Goal: Transaction & Acquisition: Purchase product/service

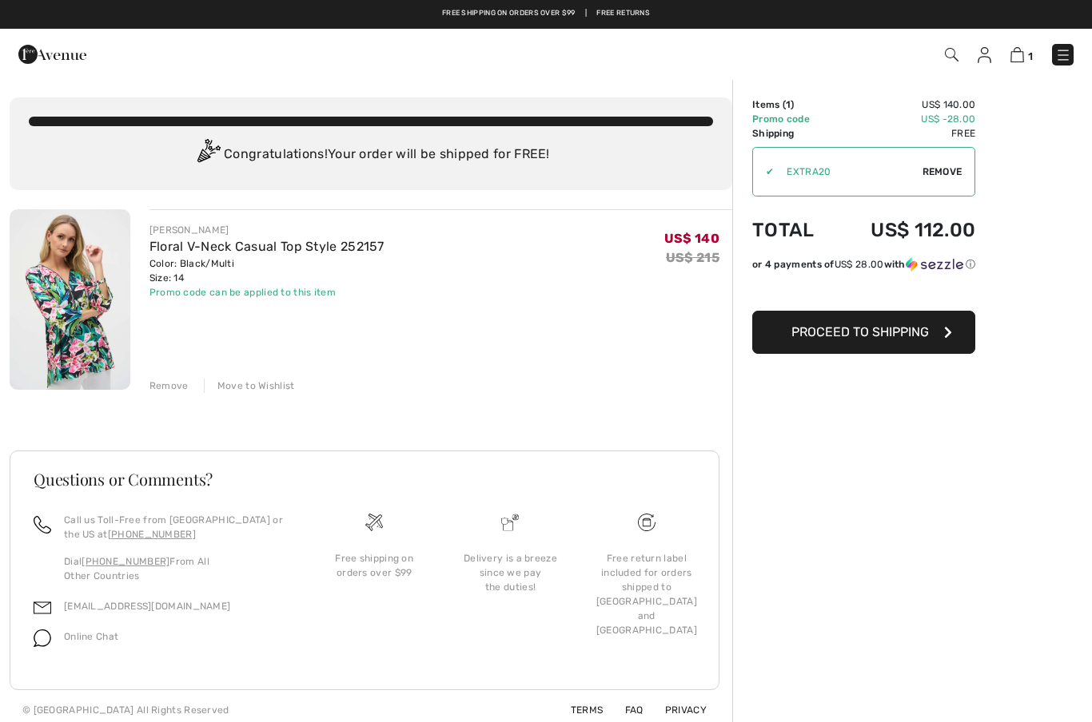
click at [929, 336] on span "Proceed to Shipping" at bounding box center [859, 331] width 137 height 15
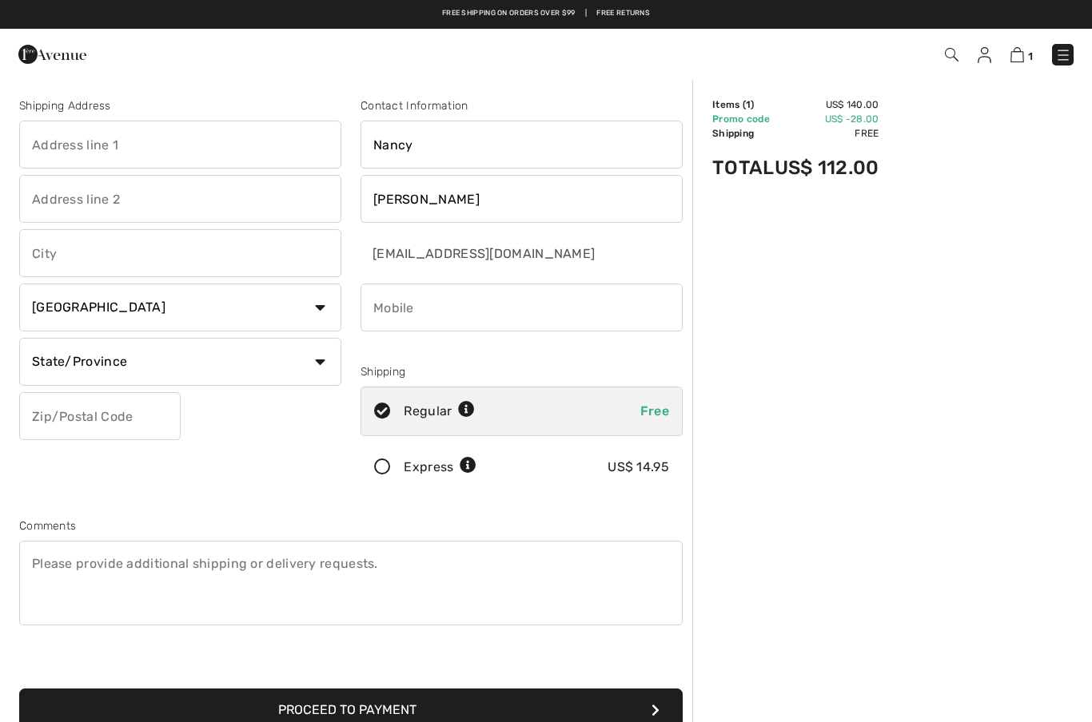
click at [172, 149] on input "text" at bounding box center [180, 145] width 322 height 48
type input "[STREET_ADDRESS]"
click at [225, 268] on input "text" at bounding box center [180, 253] width 322 height 48
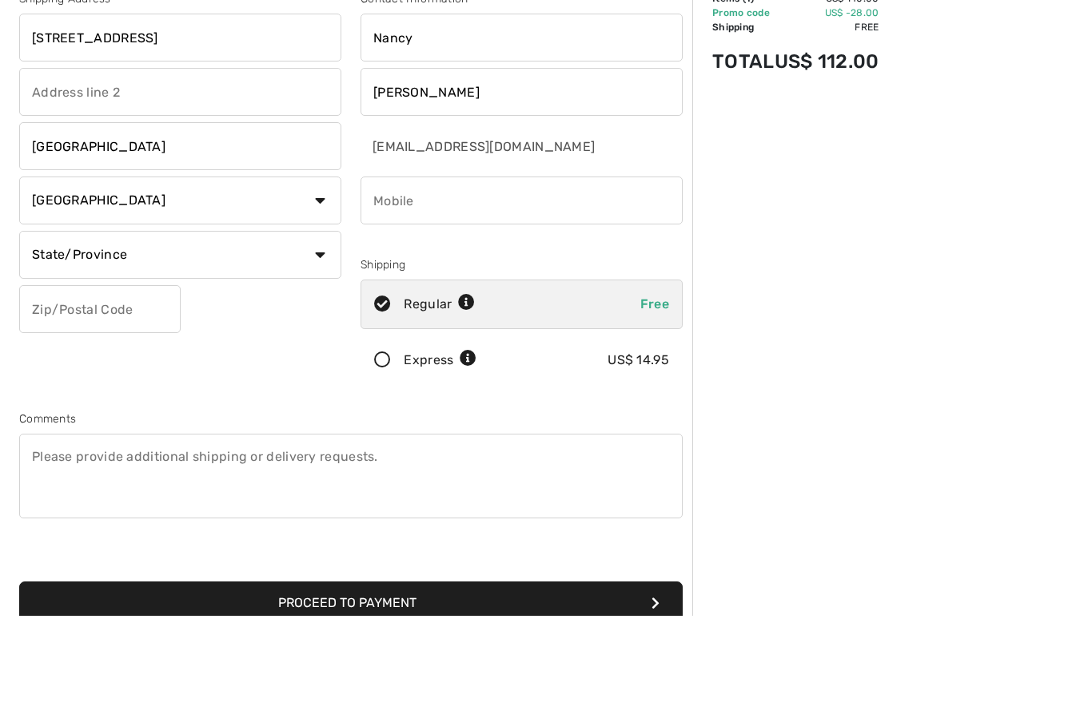
click at [311, 284] on select "Country Canada United States Afghanistan Aland Islands Albania Algeria American…" at bounding box center [180, 308] width 322 height 48
type input "Davidsonville"
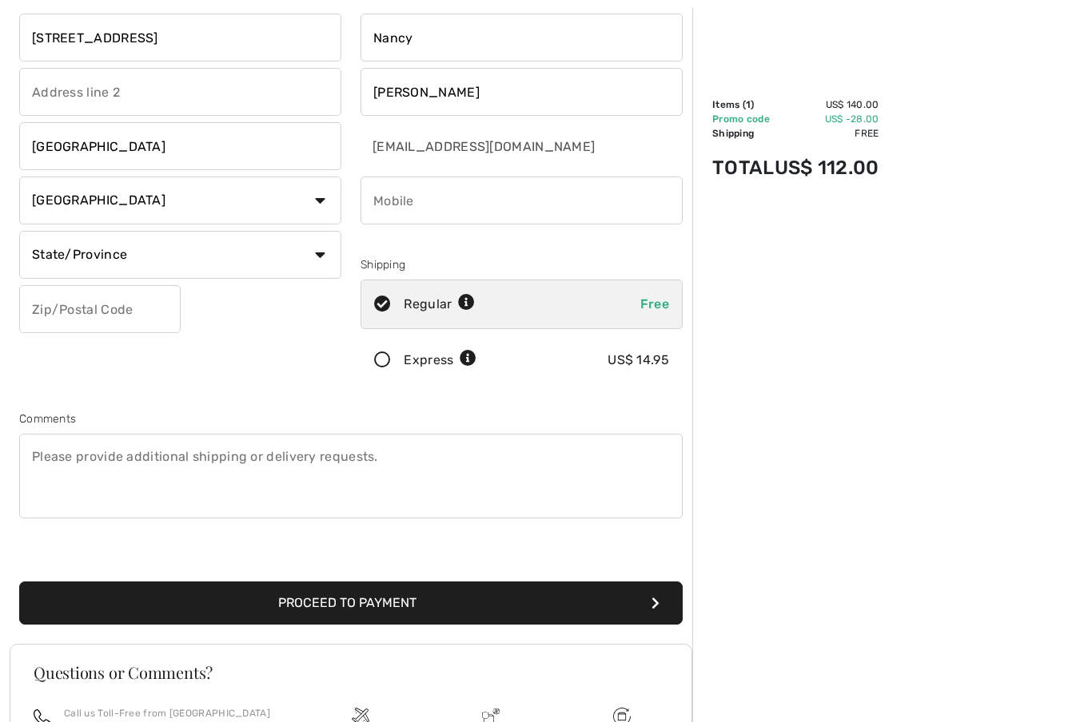
select select "US"
click at [317, 255] on select "State/Province Alabama Alaska American Samoa Arizona Arkansas California Colora…" at bounding box center [180, 255] width 322 height 48
select select "MD"
click at [138, 316] on input "text" at bounding box center [99, 309] width 161 height 48
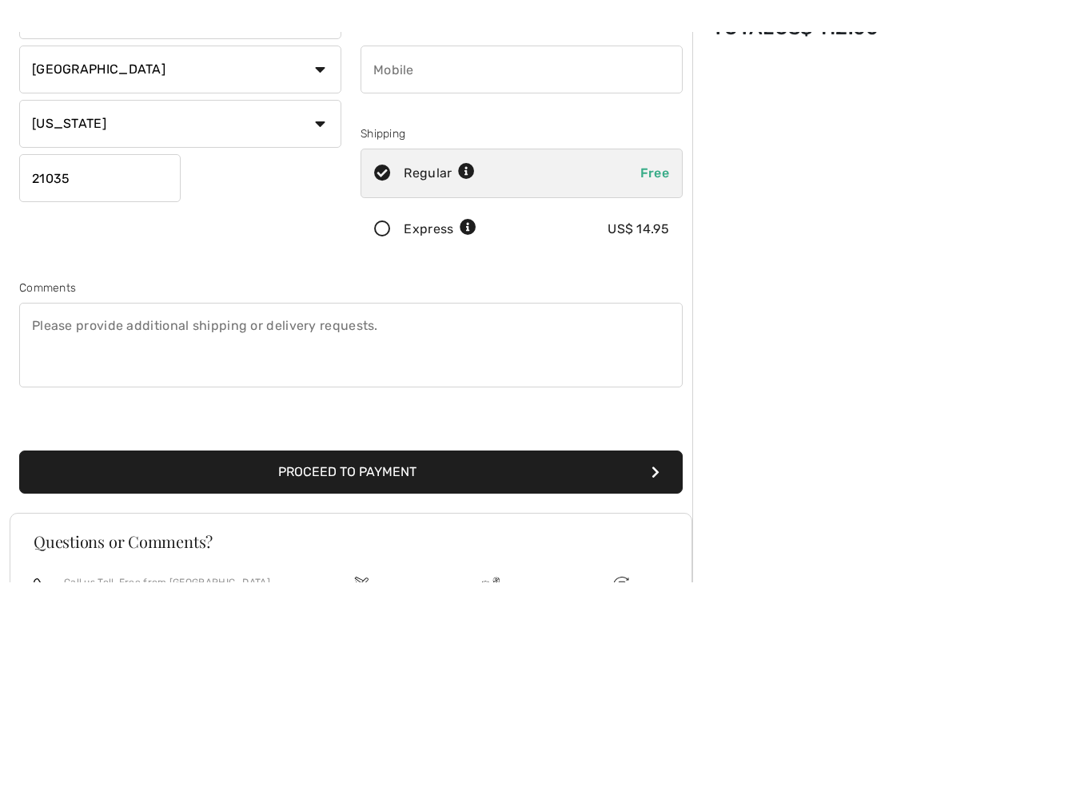
scroll to position [34, 0]
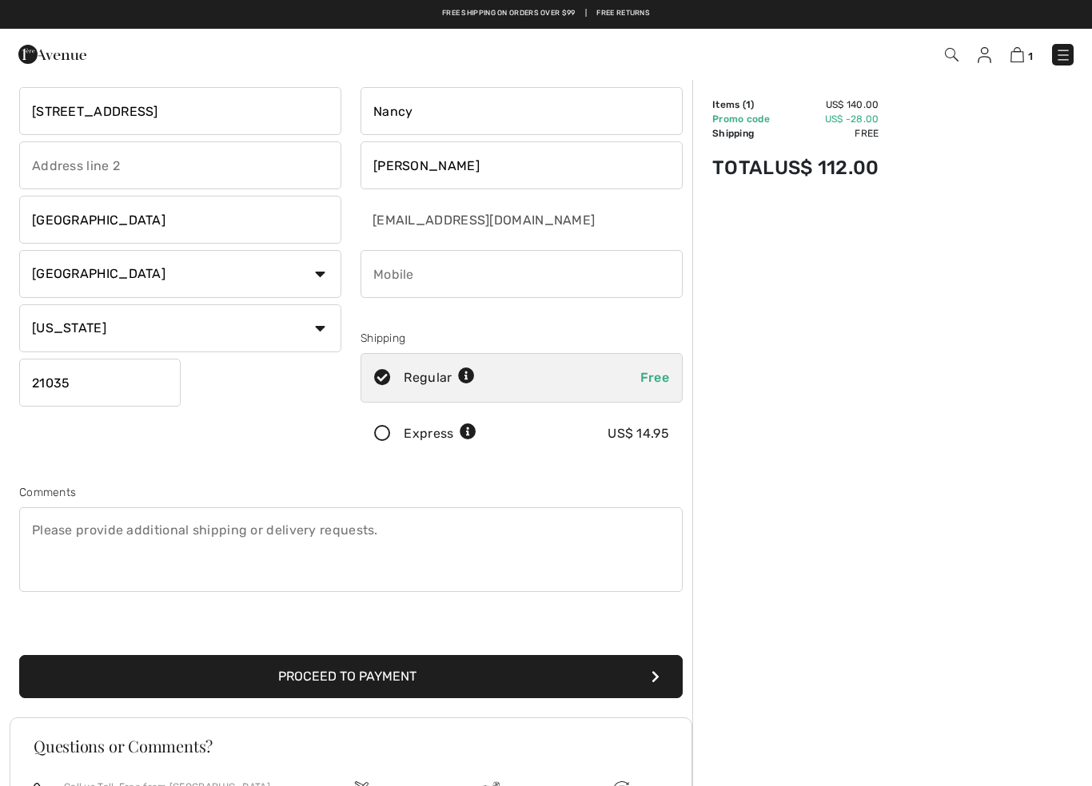
type input "21035"
click at [485, 120] on input "Nancy" at bounding box center [521, 111] width 322 height 48
type input "N"
type input "Barbara"
click at [489, 178] on input "Isaacson" at bounding box center [521, 165] width 322 height 48
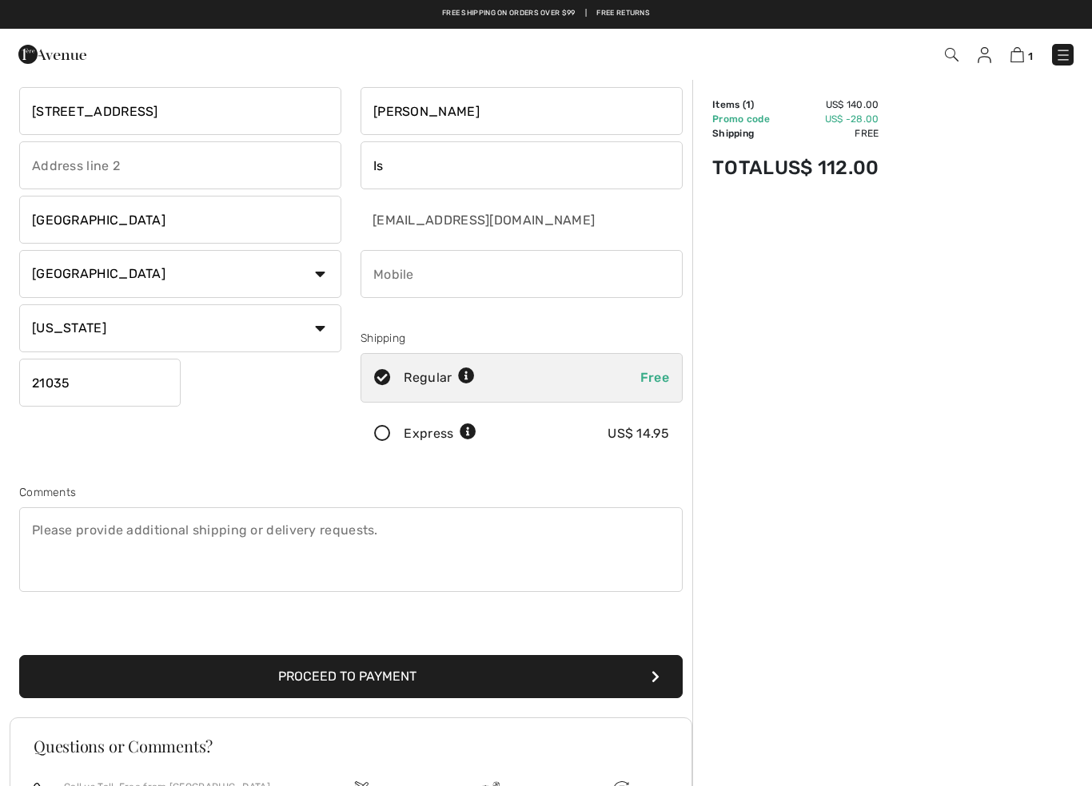
type input "I"
type input "Bartow"
click at [522, 293] on input "phone" at bounding box center [521, 274] width 322 height 48
select select "FL"
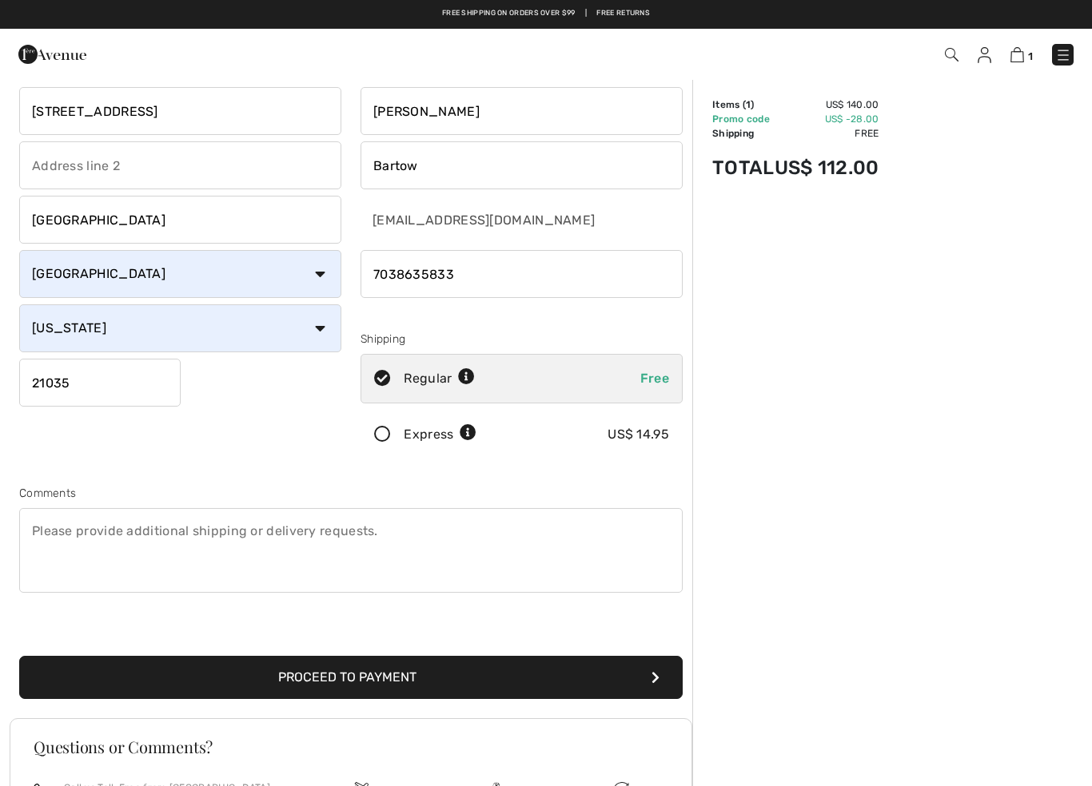
scroll to position [34, 0]
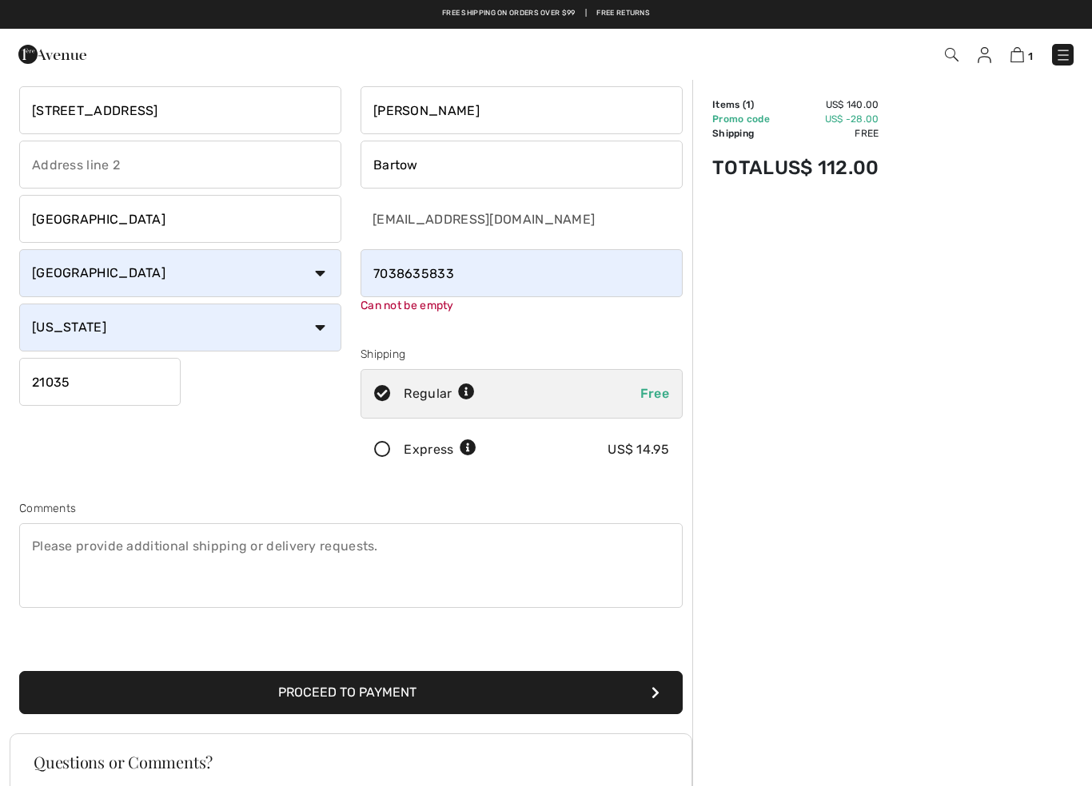
click at [496, 282] on input "phone" at bounding box center [521, 273] width 322 height 48
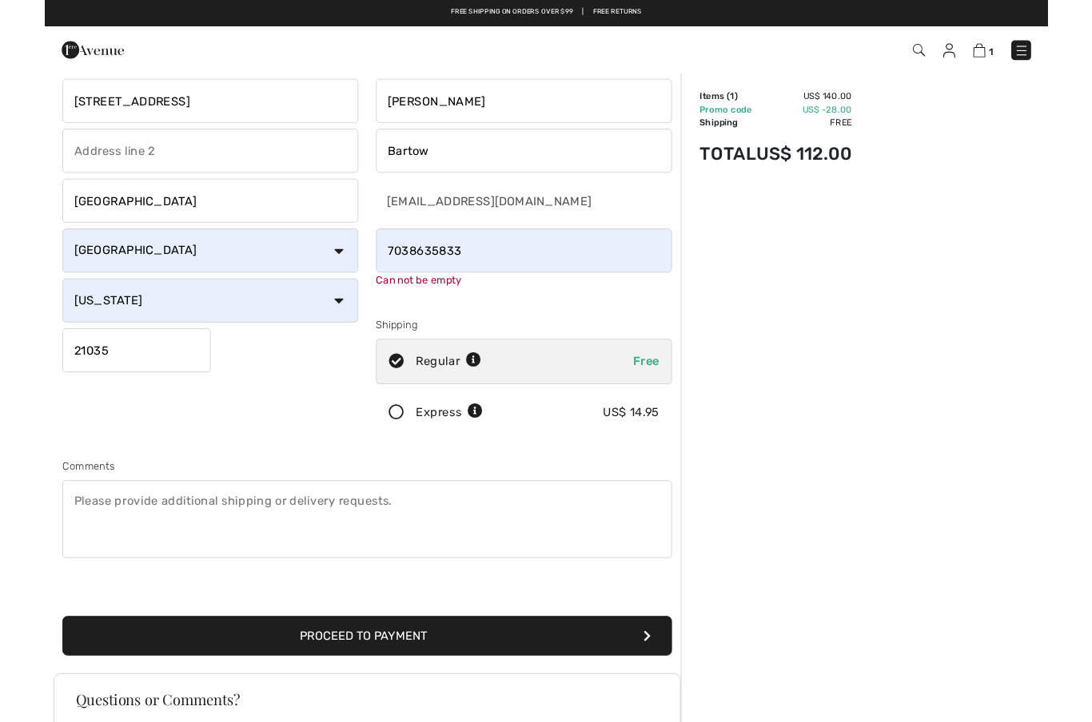
scroll to position [34, 0]
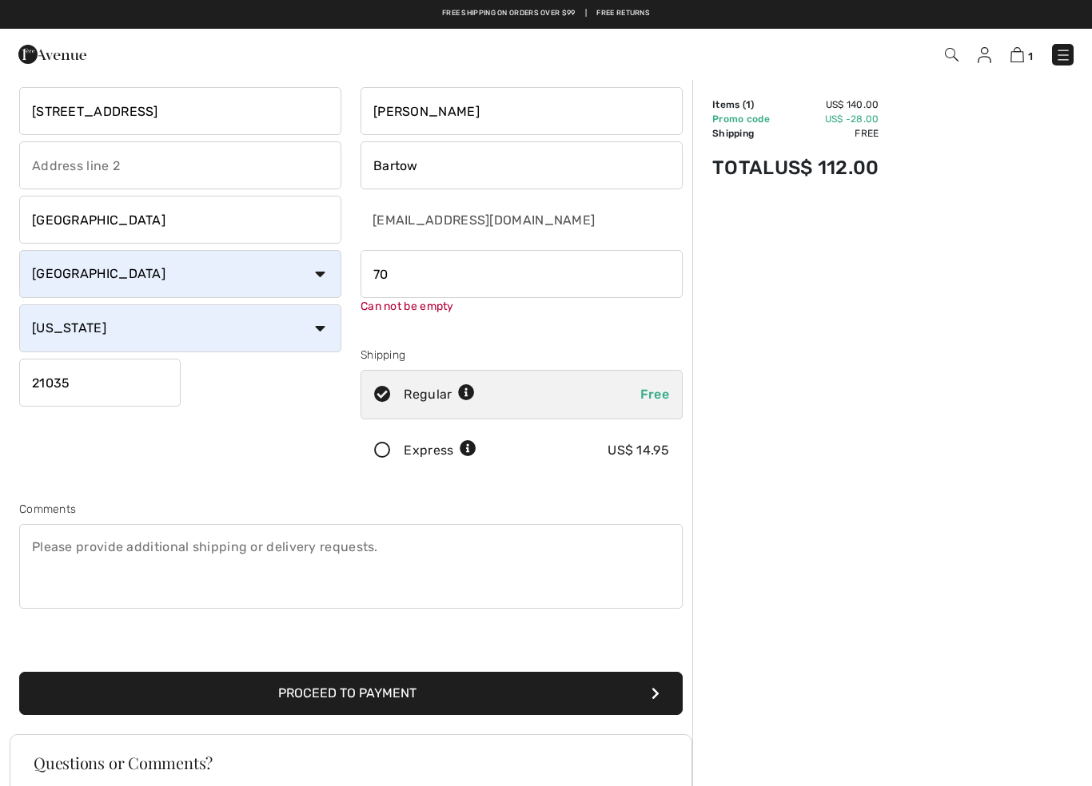
type input "7"
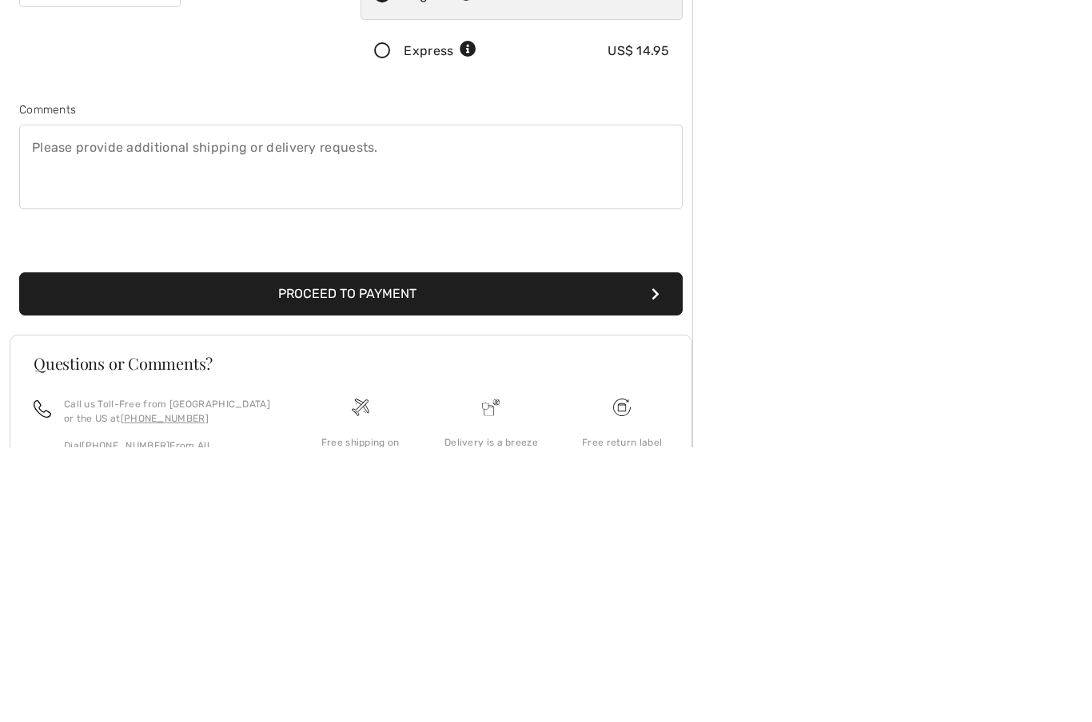
scroll to position [188, 0]
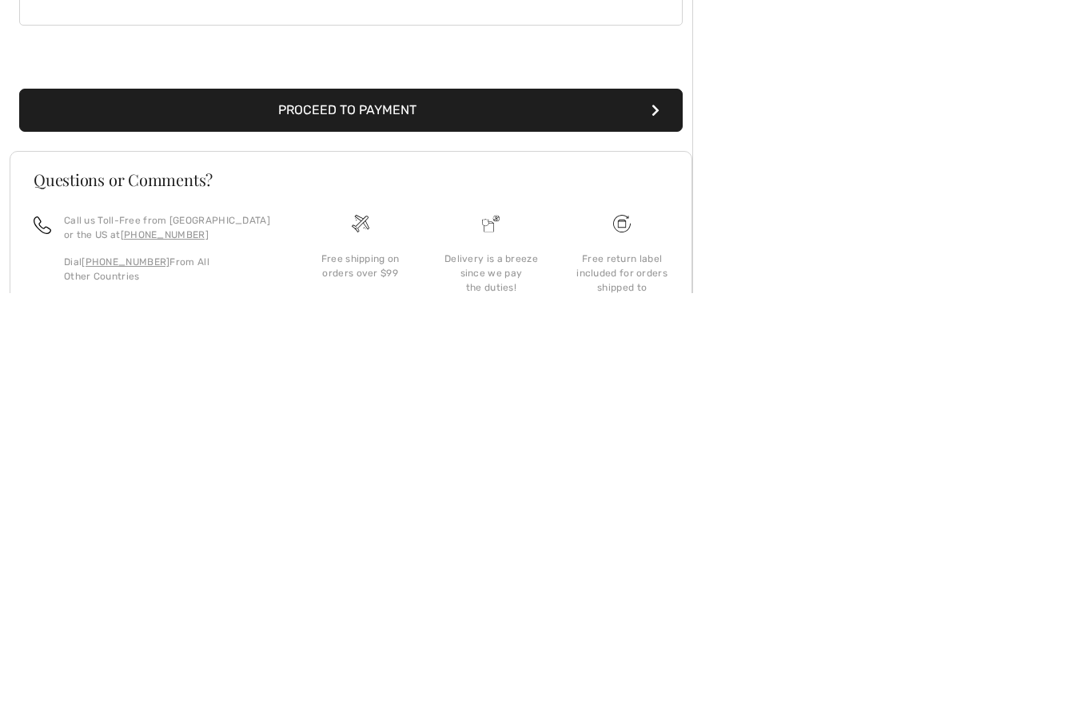
type input "7038635833"
click at [391, 518] on button "Proceed to Payment" at bounding box center [350, 539] width 663 height 43
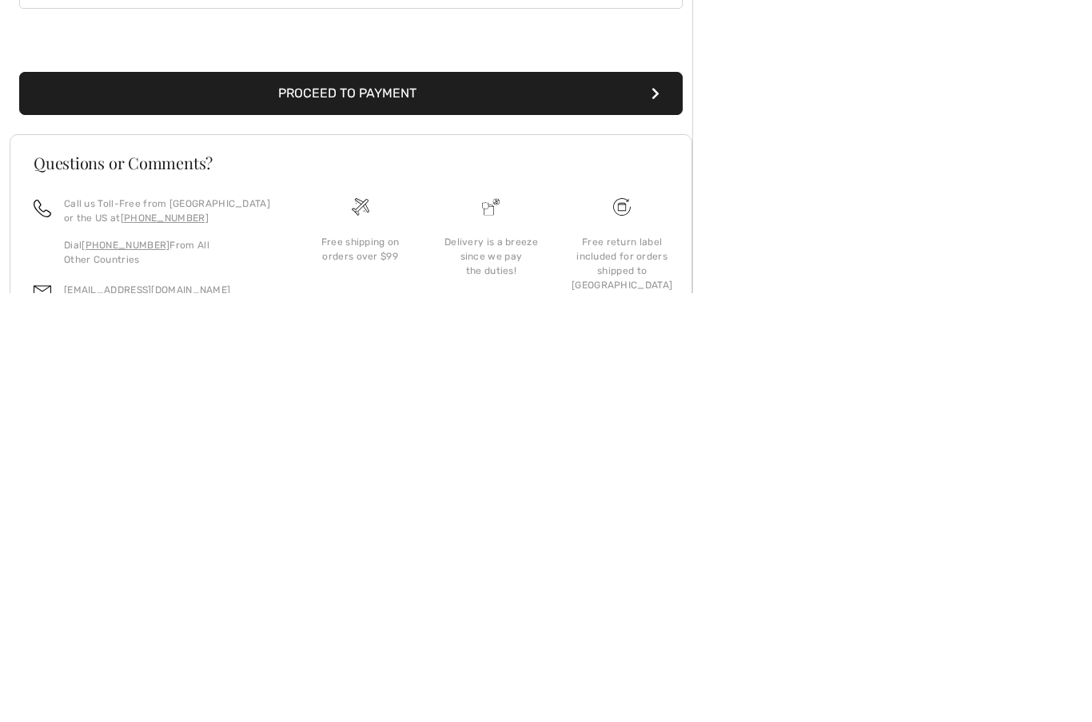
scroll to position [308, 0]
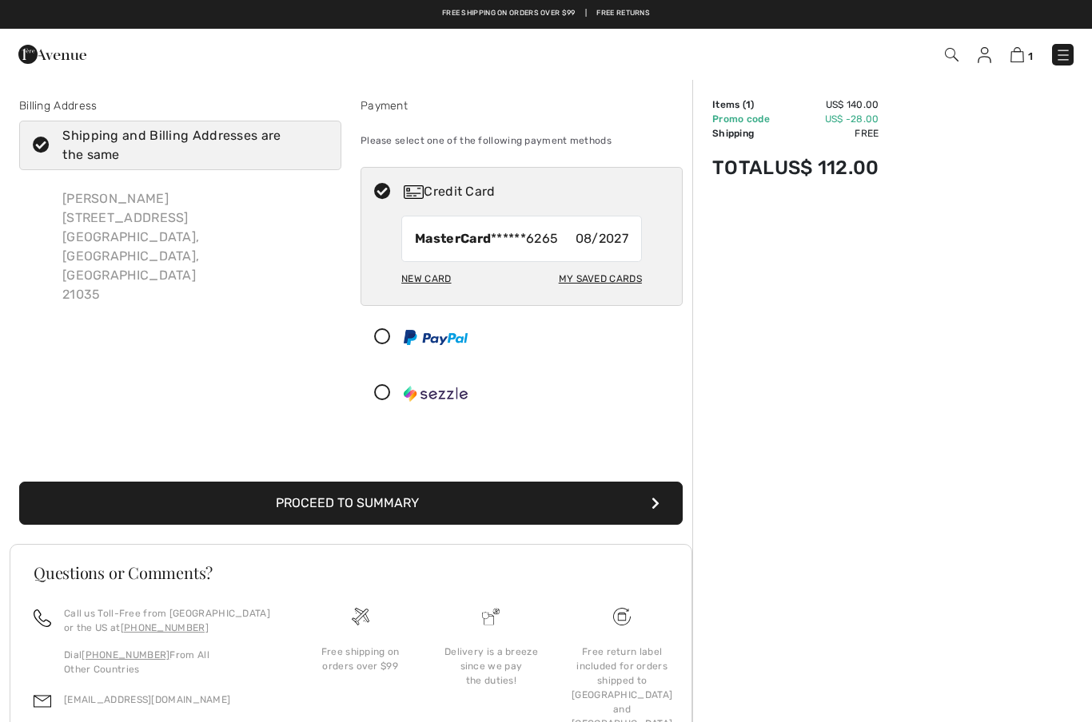
click at [37, 144] on icon at bounding box center [41, 145] width 42 height 17
click at [317, 144] on input "Shipping and Billing Addresses are the same" at bounding box center [322, 145] width 10 height 48
checkbox input "false"
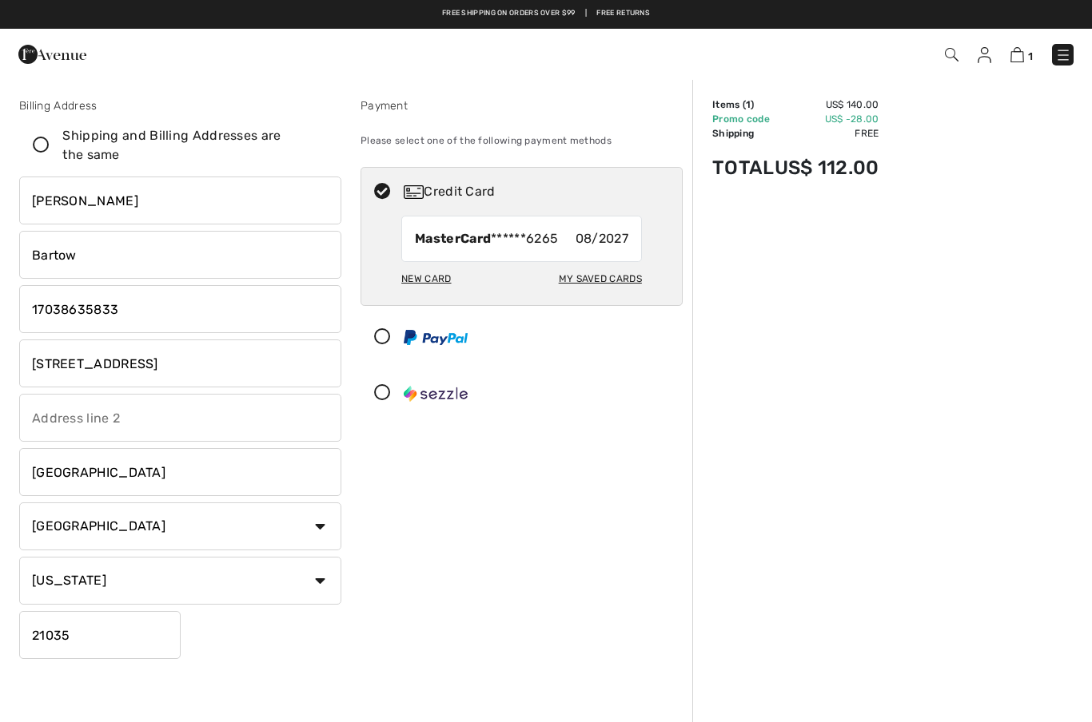
click at [193, 368] on input "1269 Lavall Drive" at bounding box center [180, 364] width 322 height 48
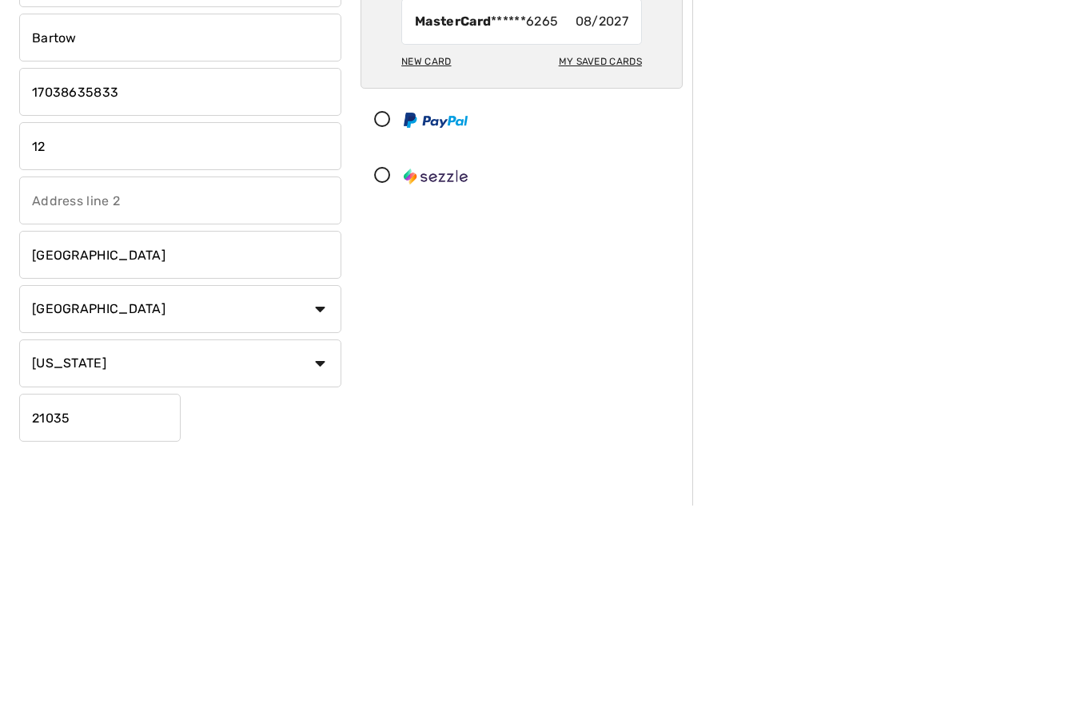
type input "1"
type input "[STREET_ADDRESS]"
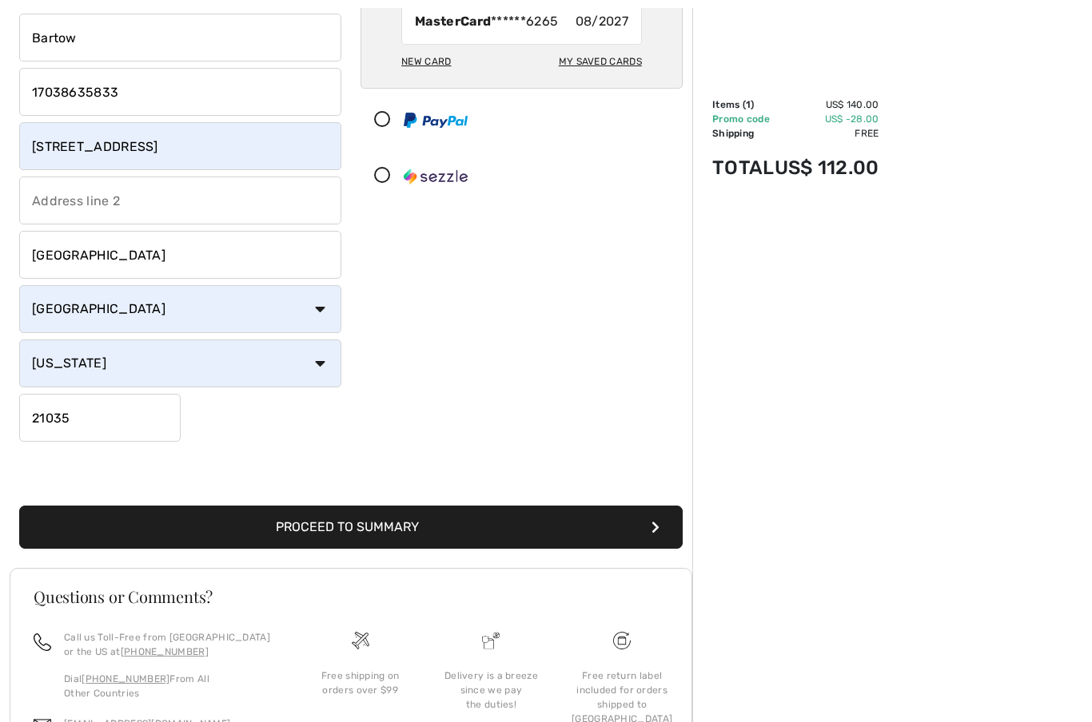
click at [176, 258] on input "Davidsonville" at bounding box center [180, 255] width 322 height 48
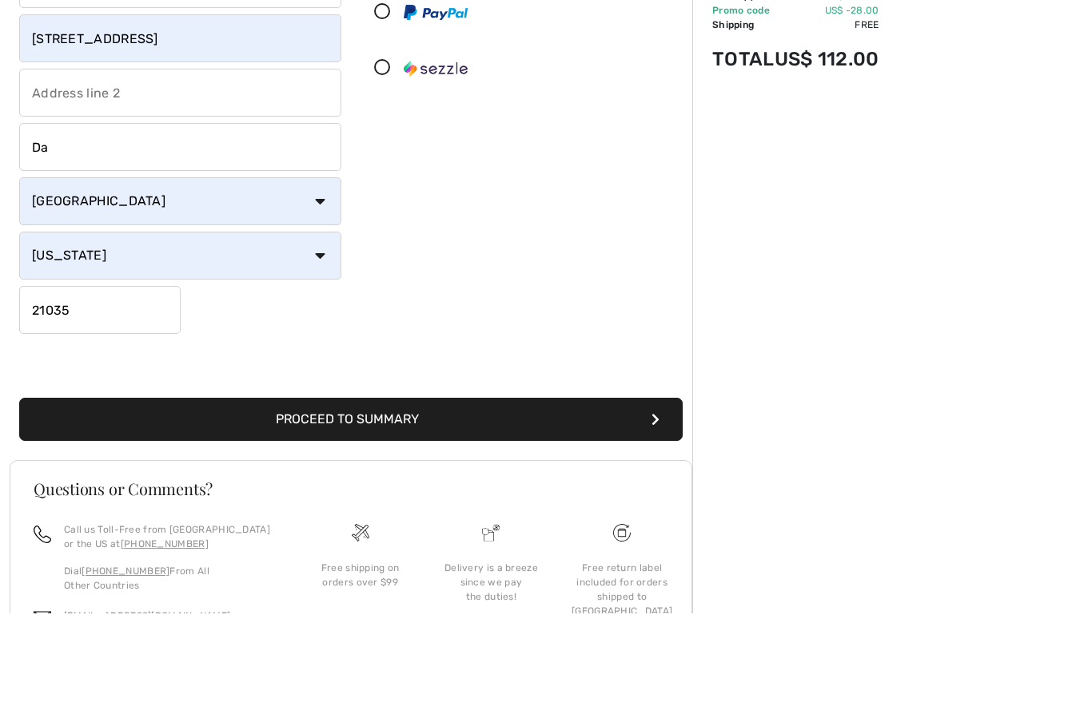
type input "D"
type input "SARASOTA"
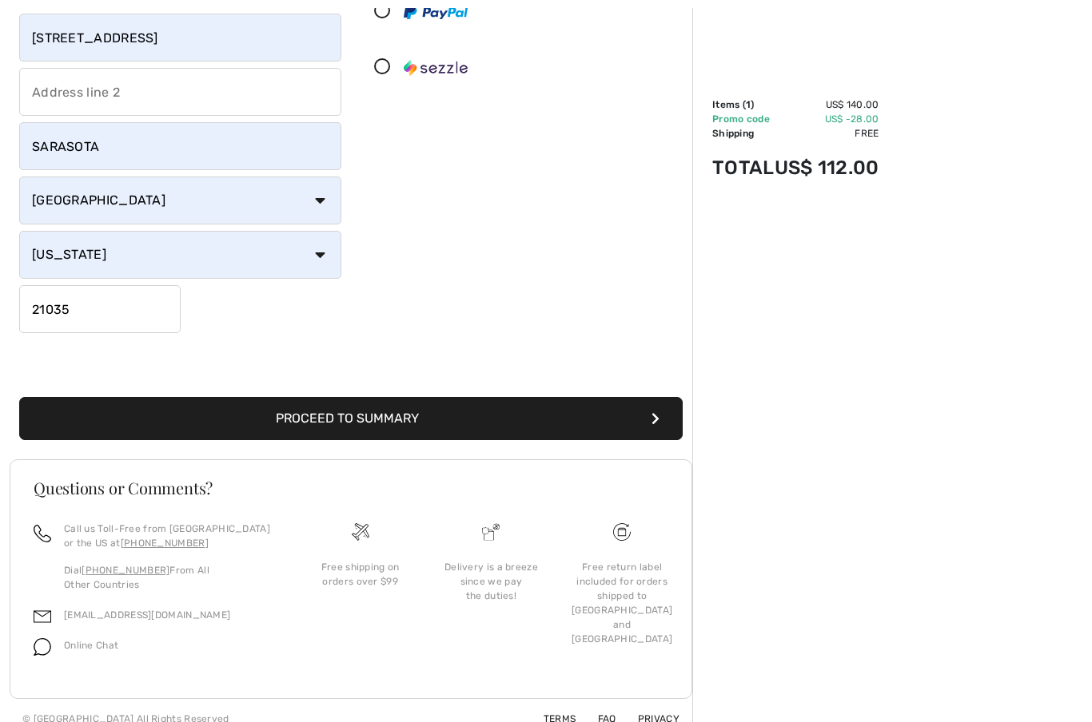
click at [122, 308] on input "21035" at bounding box center [99, 309] width 161 height 48
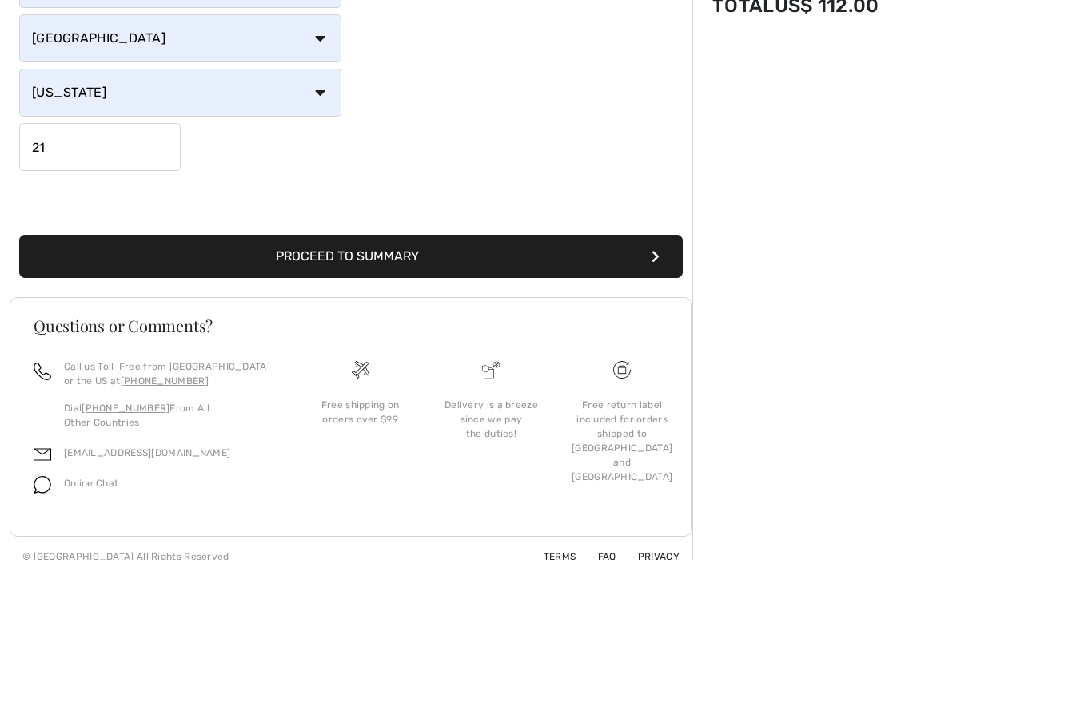
type input "2"
type input "34238"
click at [611, 398] on button "Proceed to Summary" at bounding box center [350, 419] width 663 height 43
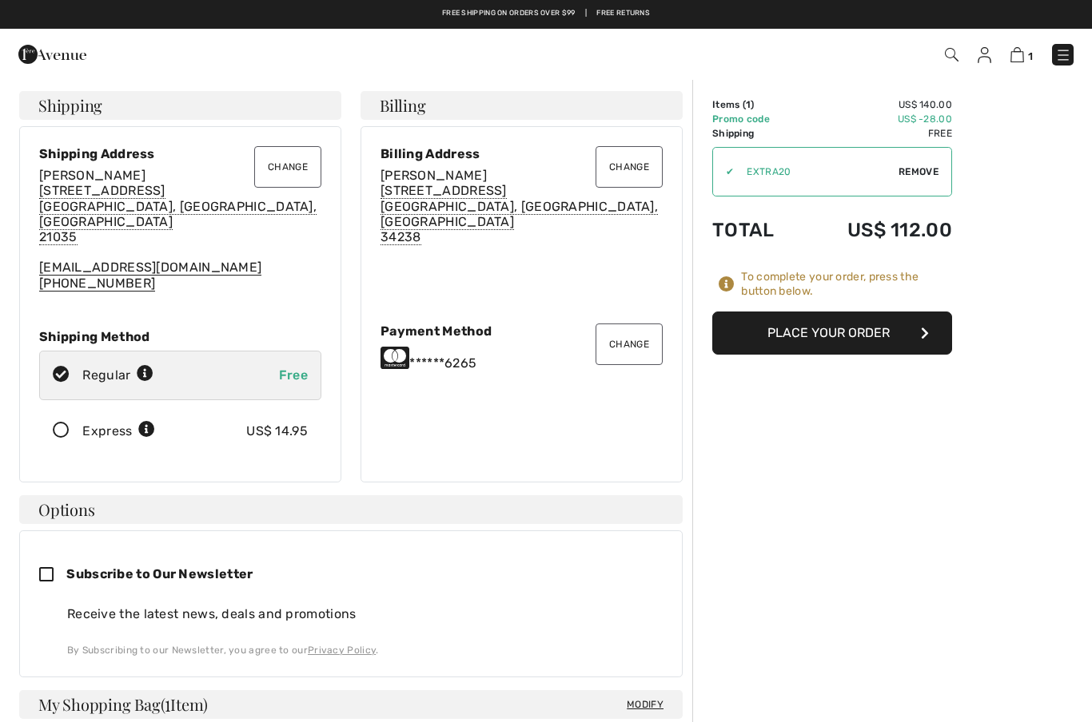
click at [153, 210] on span "1269 Lavall Drive Davidsonville, FL, US 21035" at bounding box center [177, 214] width 277 height 62
click at [86, 197] on span "1269 Lavall Drive Davidsonville, FL, US 21035" at bounding box center [177, 214] width 277 height 62
click at [655, 644] on div "Subscribe to Our Newsletter Receive the latest news, deals and promotions By Su…" at bounding box center [350, 604] width 663 height 147
click at [146, 212] on span "1269 Lavall Drive Davidsonville, FL, US 21035" at bounding box center [177, 214] width 277 height 62
click at [84, 109] on span "Shipping" at bounding box center [70, 105] width 64 height 16
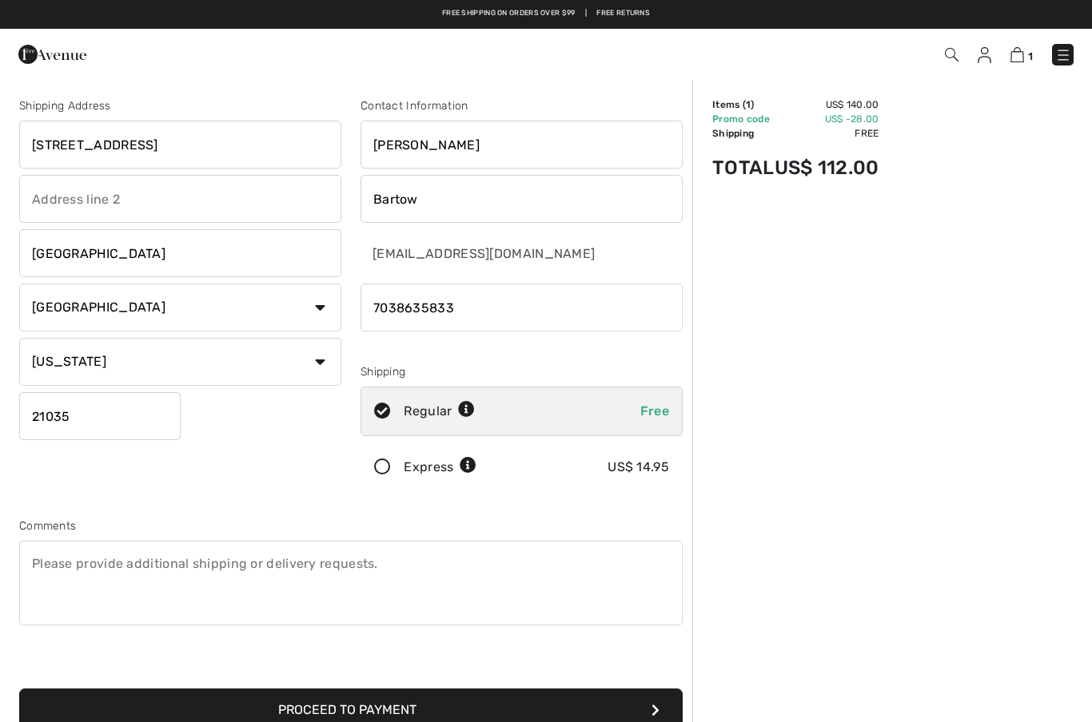
click at [321, 358] on select "State/Province [US_STATE] [US_STATE] [US_STATE] [US_STATE] [US_STATE] [US_STATE…" at bounding box center [180, 362] width 322 height 48
click at [324, 355] on select "State/Province [US_STATE] [US_STATE] [US_STATE] [US_STATE] [US_STATE] [US_STATE…" at bounding box center [180, 362] width 322 height 48
select select "MD"
click at [129, 594] on textarea at bounding box center [350, 583] width 663 height 85
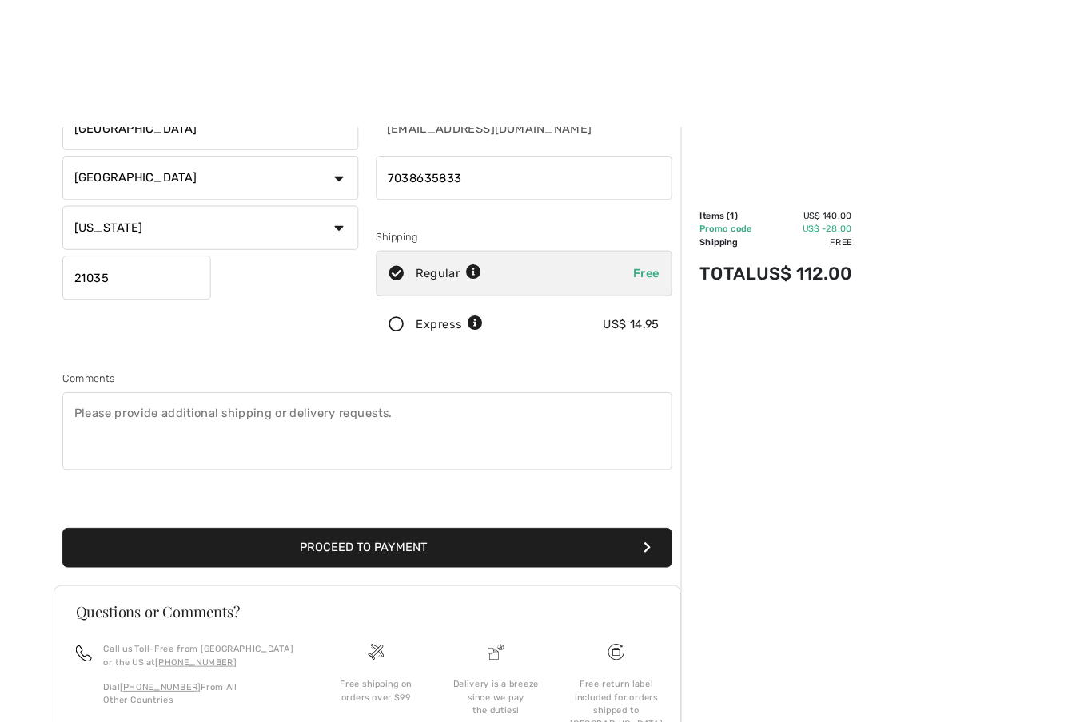
scroll to position [308, 0]
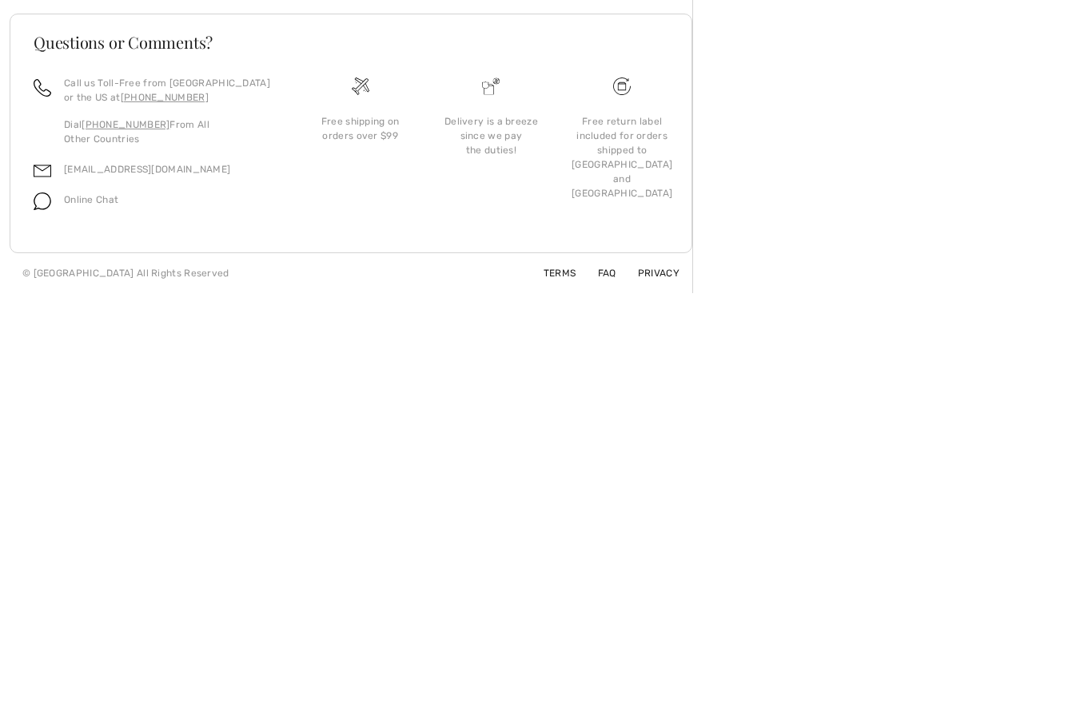
click at [855, 159] on div "Order Summary Details Items ( 1 ) US$ 140.00 Promo code US$ -28.00 Shipping Fre…" at bounding box center [892, 246] width 400 height 953
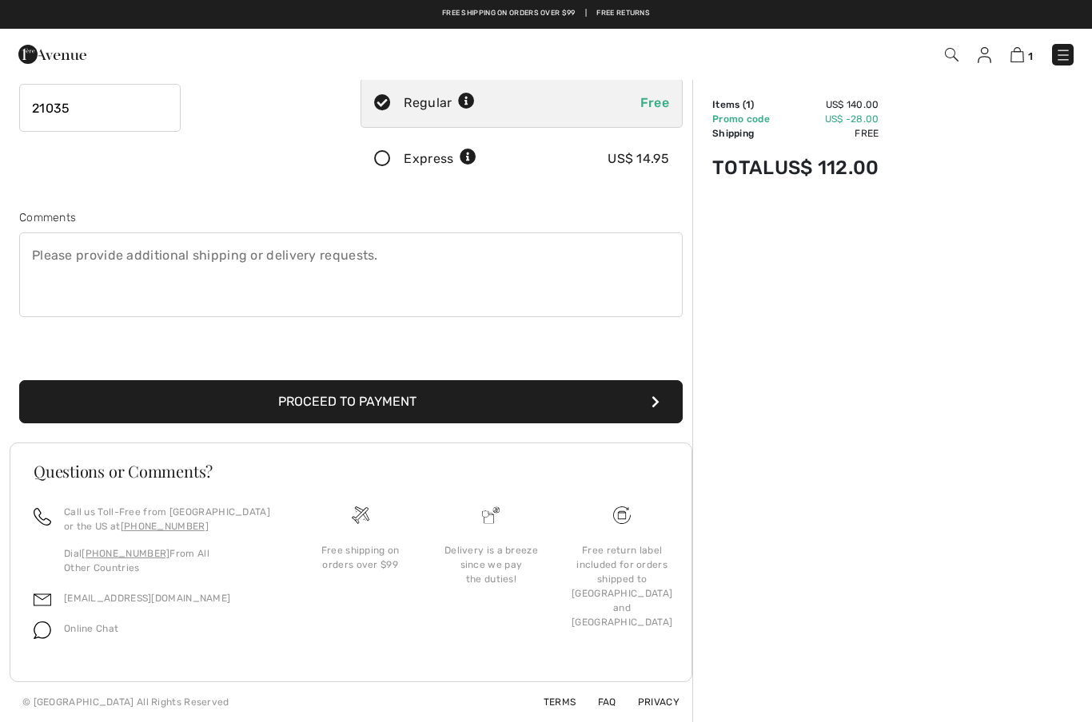
click at [591, 421] on button "Proceed to Payment" at bounding box center [350, 401] width 663 height 43
click at [558, 408] on button "Proceed to Payment" at bounding box center [350, 401] width 663 height 43
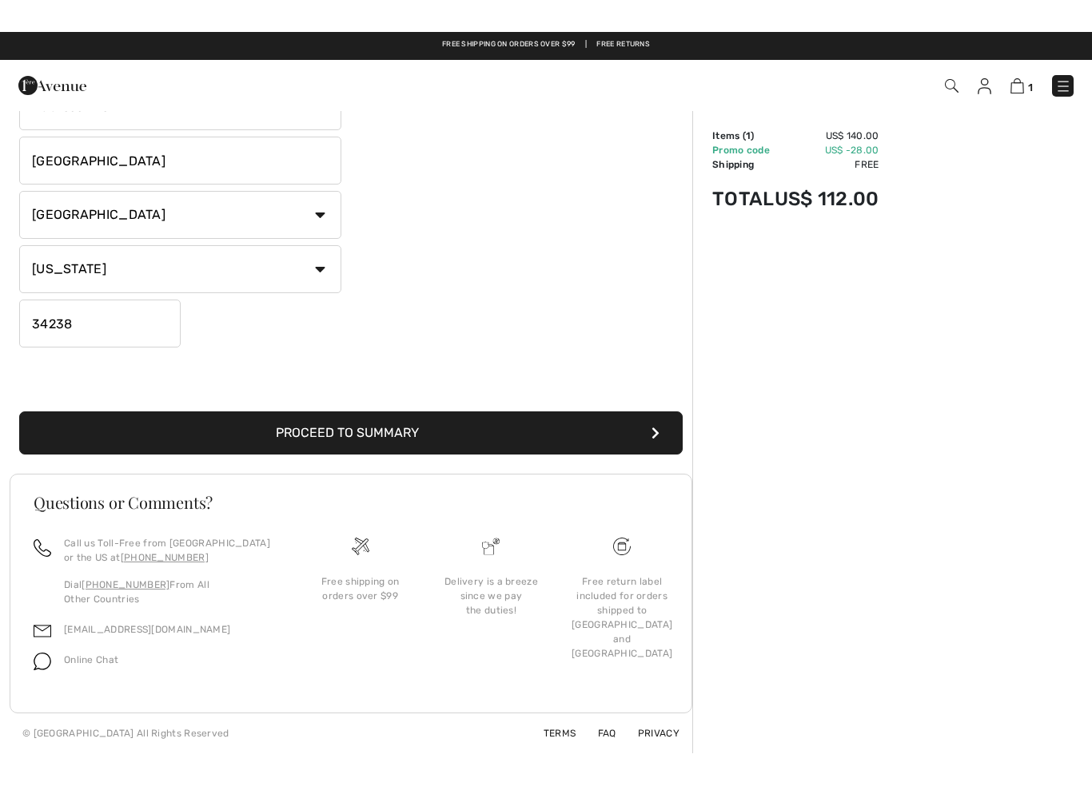
scroll to position [279, 0]
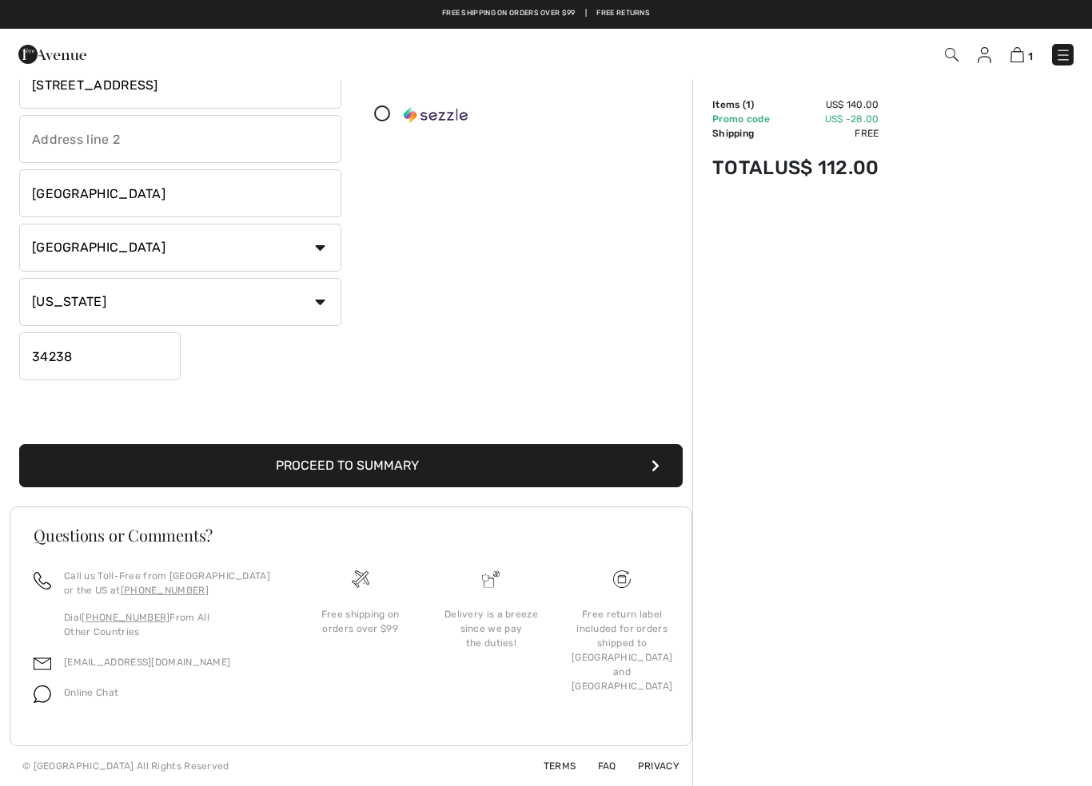
click at [459, 475] on button "Proceed to Summary" at bounding box center [350, 465] width 663 height 43
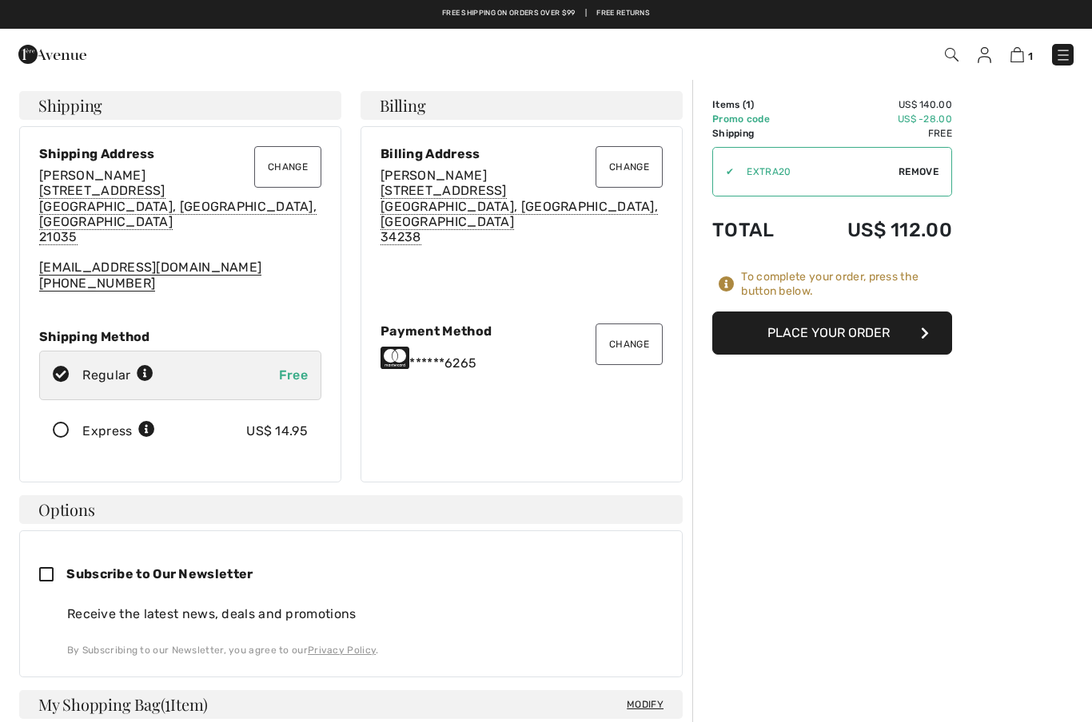
click at [878, 339] on button "Place Your Order" at bounding box center [832, 333] width 240 height 43
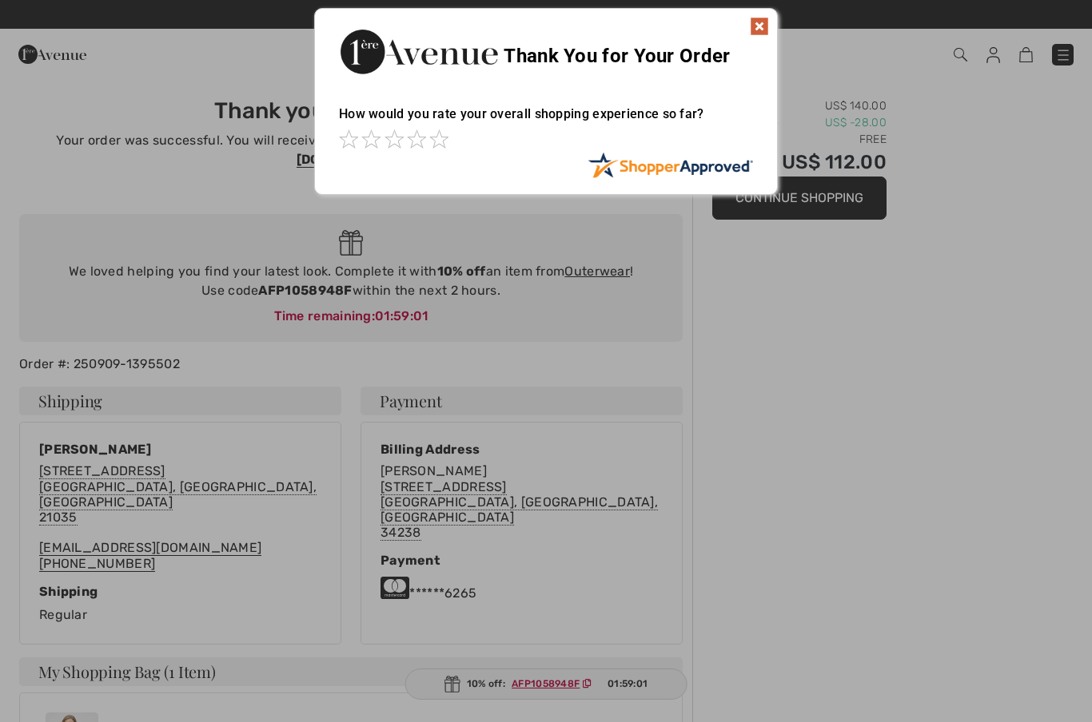
click at [763, 21] on img at bounding box center [759, 26] width 19 height 19
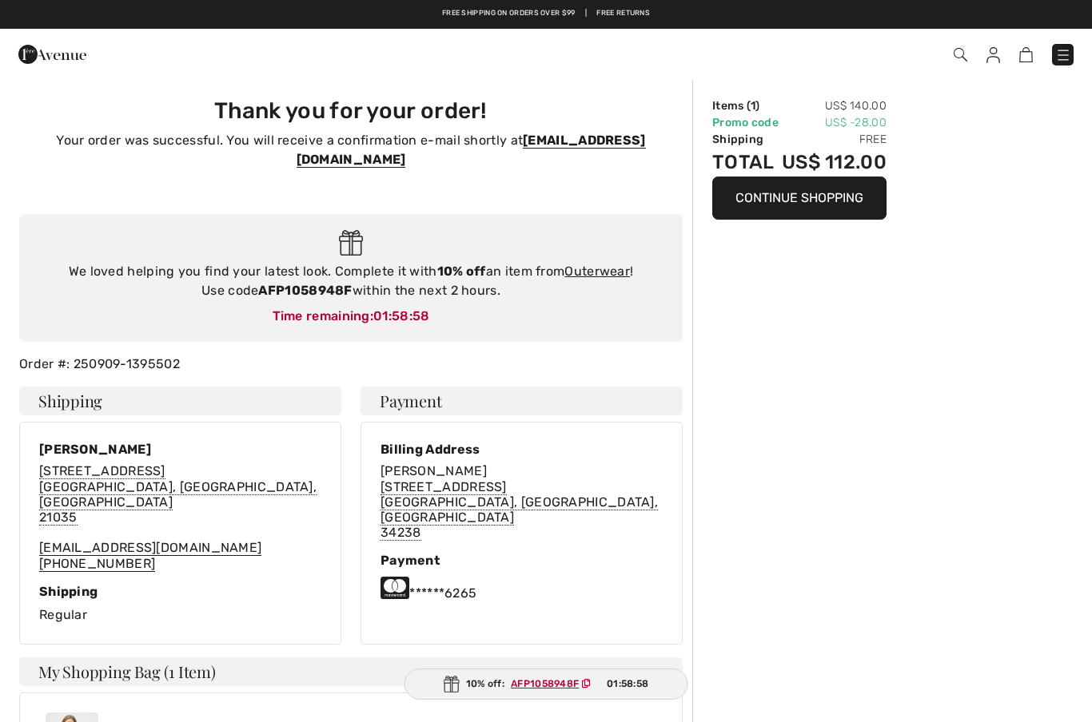
click at [1010, 44] on span at bounding box center [771, 55] width 606 height 22
click at [995, 55] on img at bounding box center [993, 55] width 14 height 16
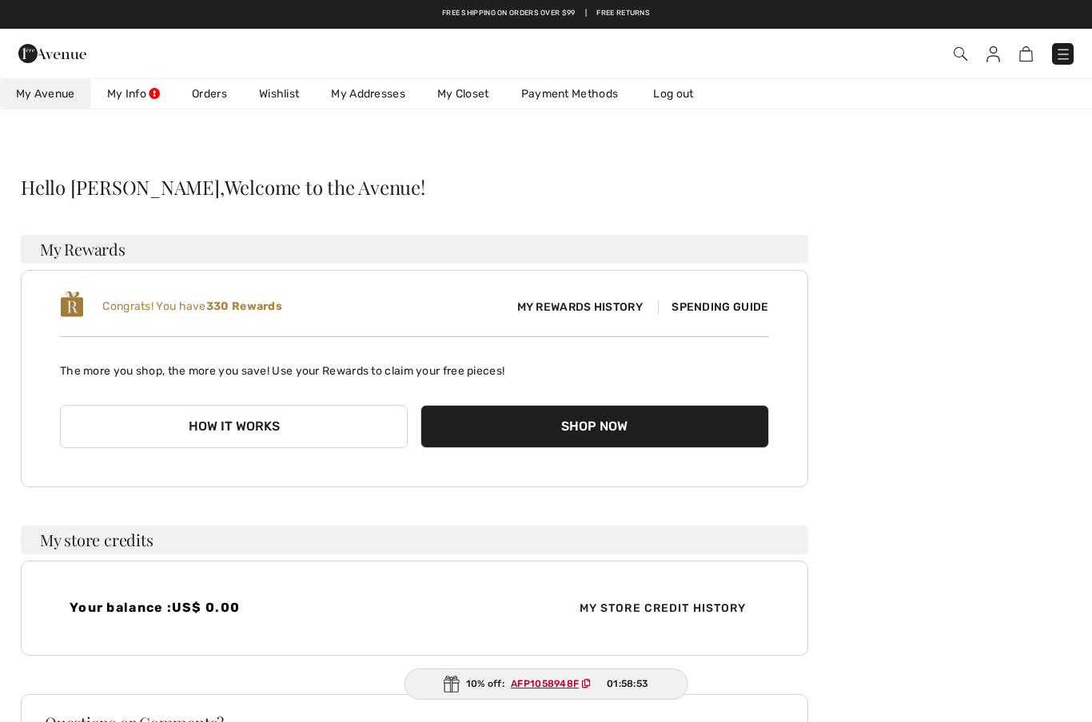
click at [995, 57] on img at bounding box center [993, 54] width 14 height 16
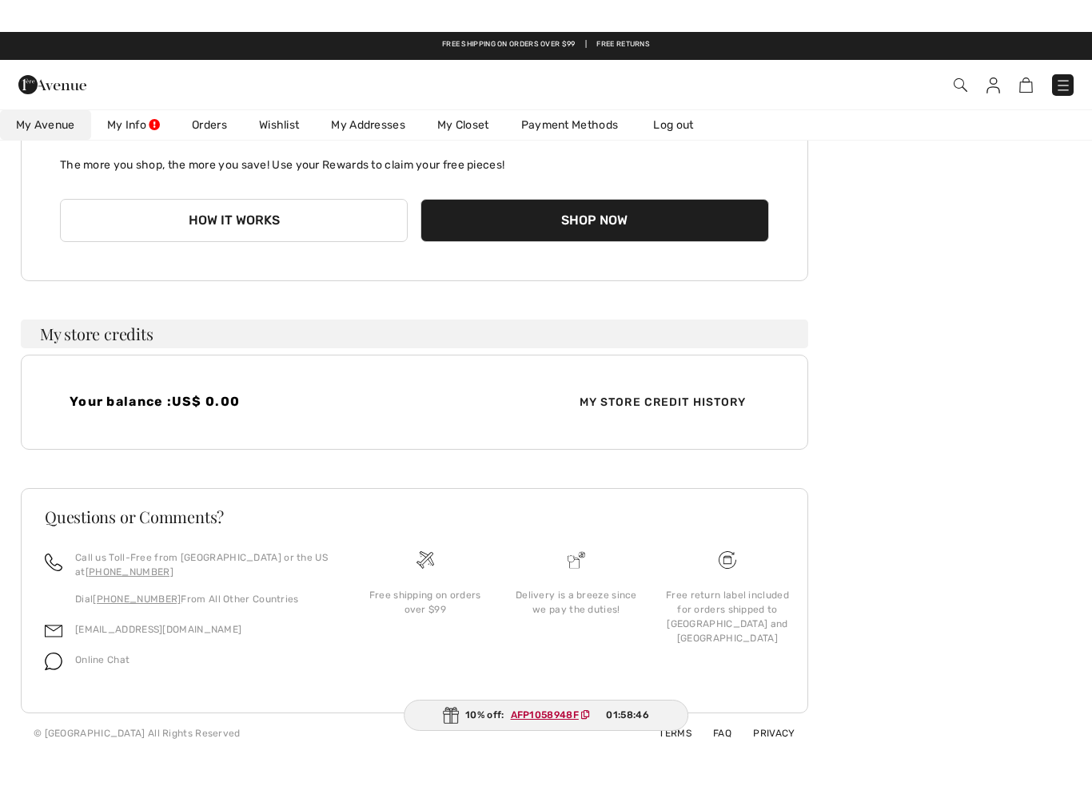
scroll to position [173, 0]
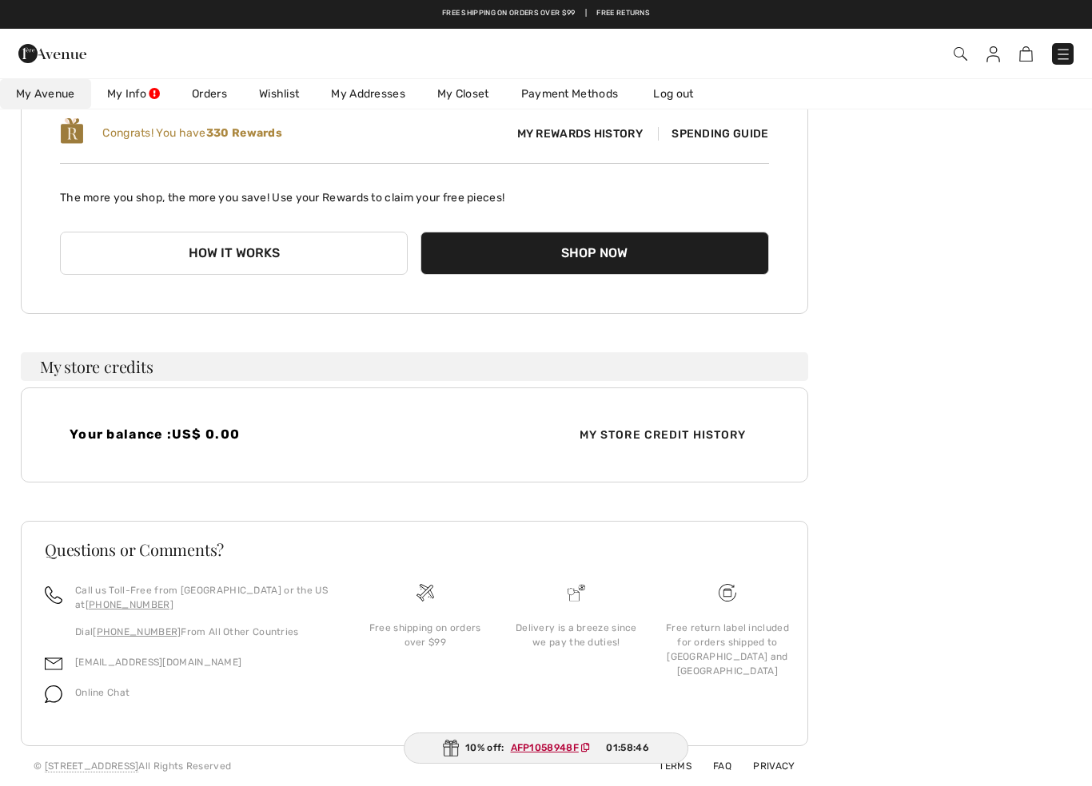
click at [1070, 59] on img at bounding box center [1063, 54] width 16 height 16
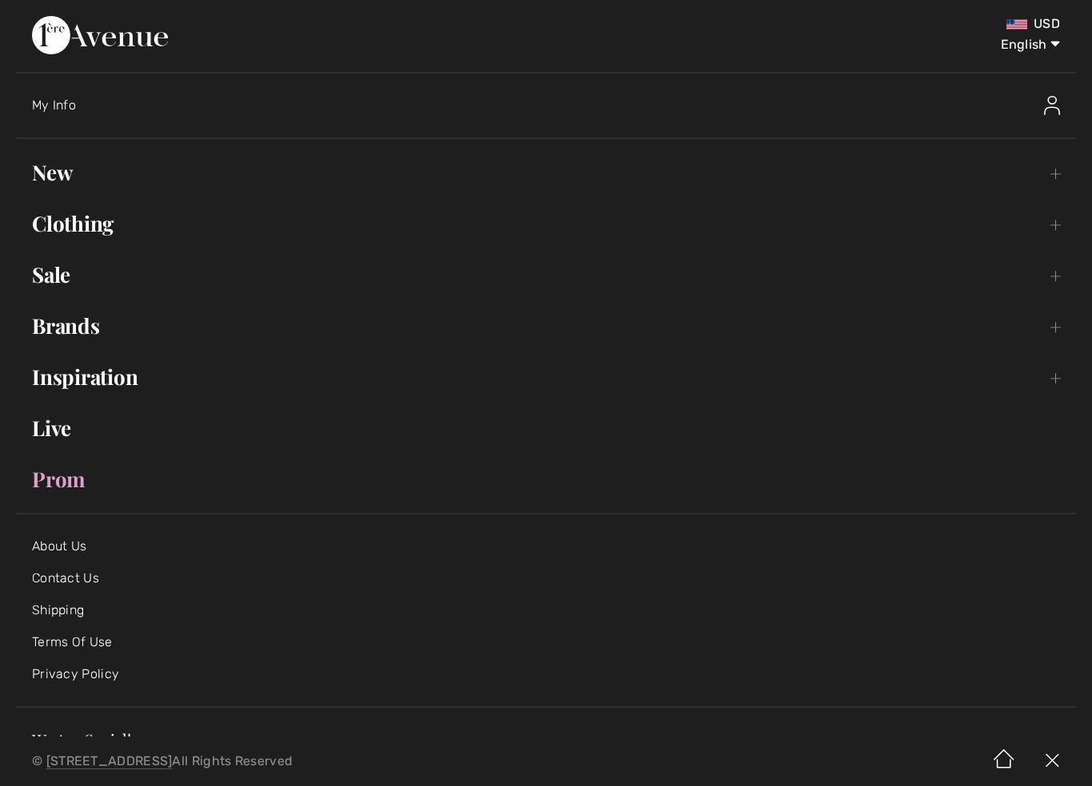
scroll to position [0, 0]
click at [1056, 101] on img at bounding box center [1052, 105] width 16 height 19
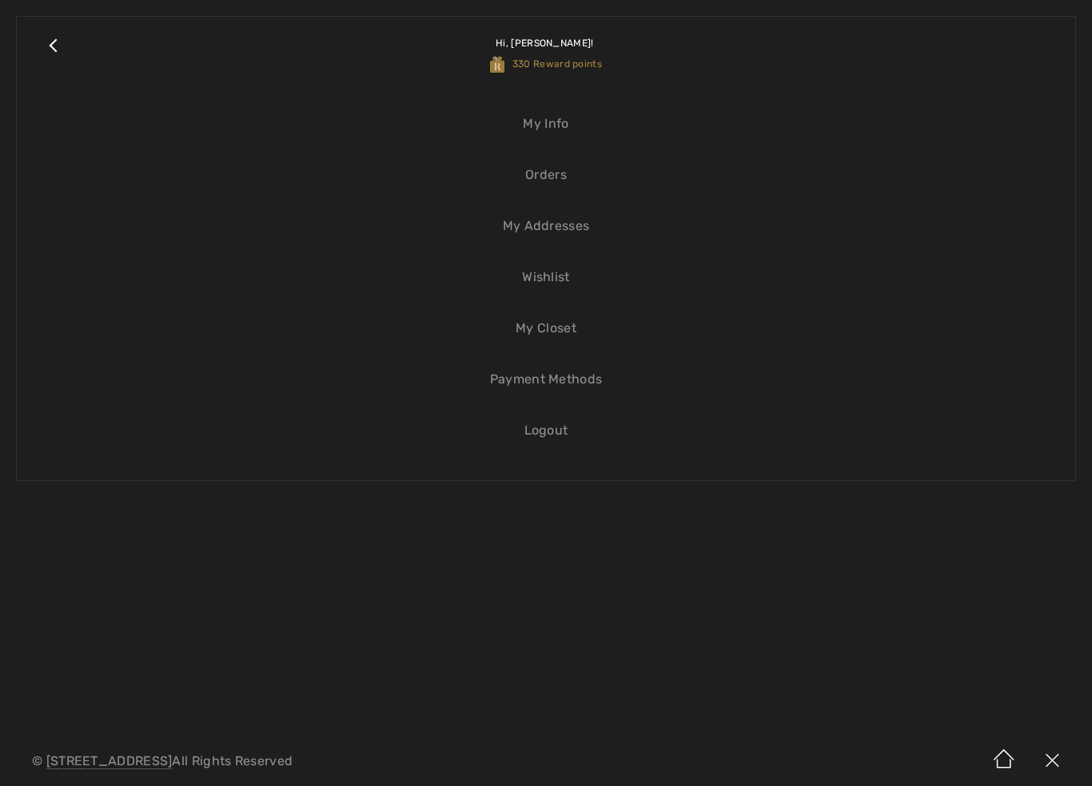
click at [541, 427] on link "Logout" at bounding box center [546, 430] width 1026 height 35
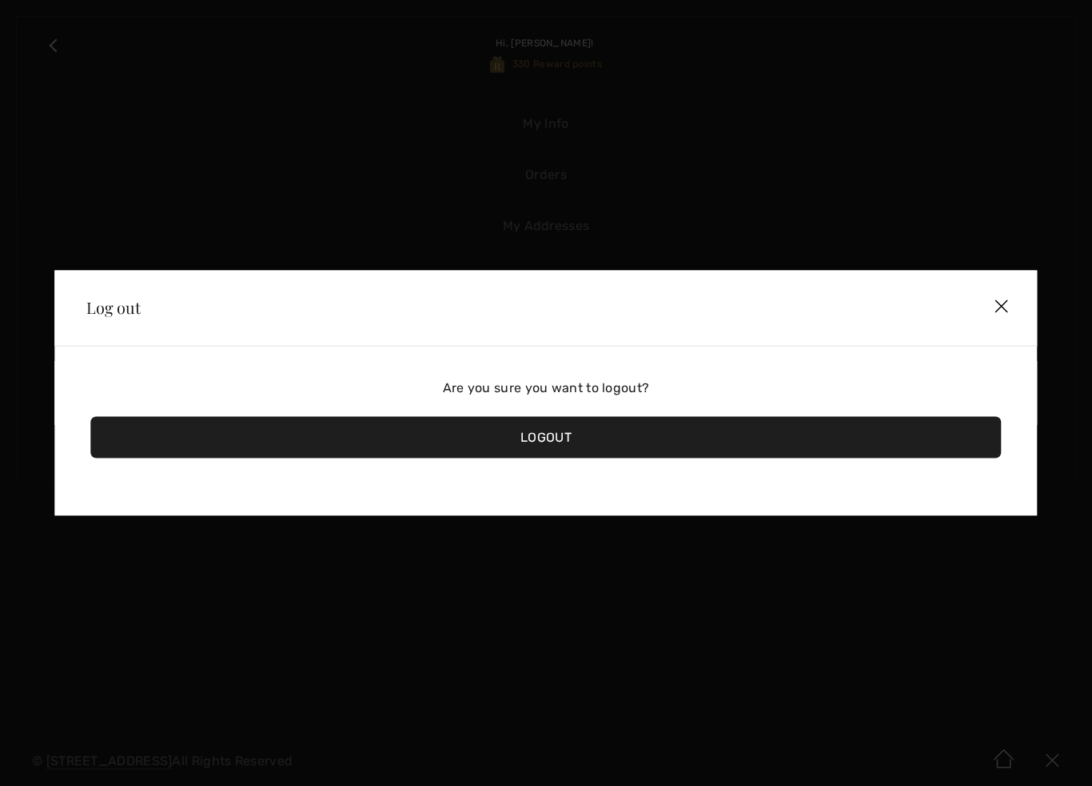
click at [636, 440] on div "Logout" at bounding box center [545, 438] width 910 height 42
